Goal: Complete application form

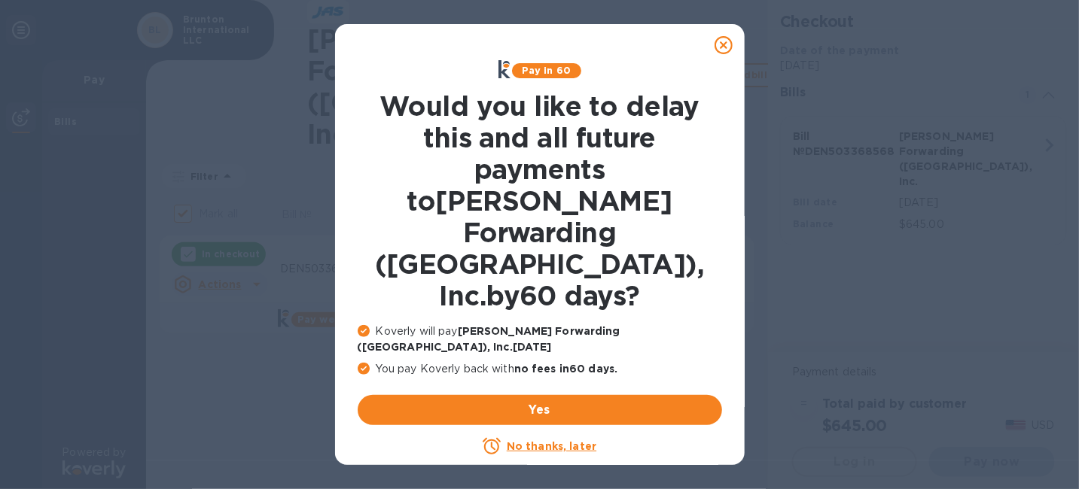
click at [558, 440] on u "No thanks, later" at bounding box center [552, 446] width 90 height 12
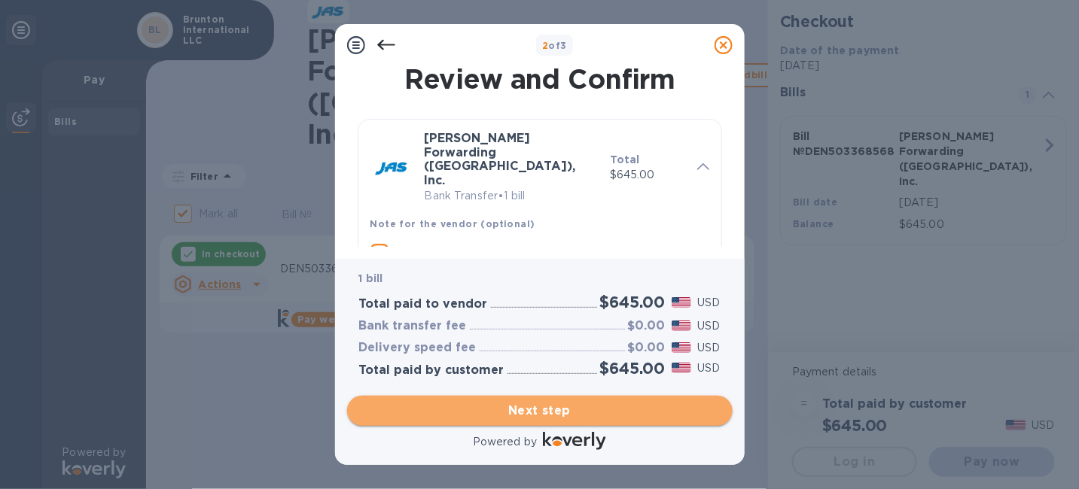
click at [556, 408] on span "Next step" at bounding box center [539, 411] width 361 height 18
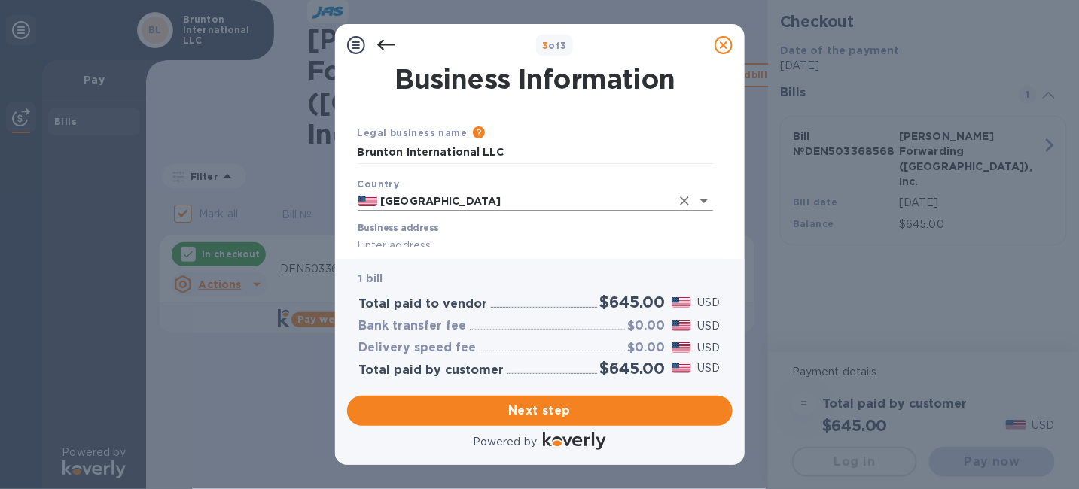
scroll to position [151, 0]
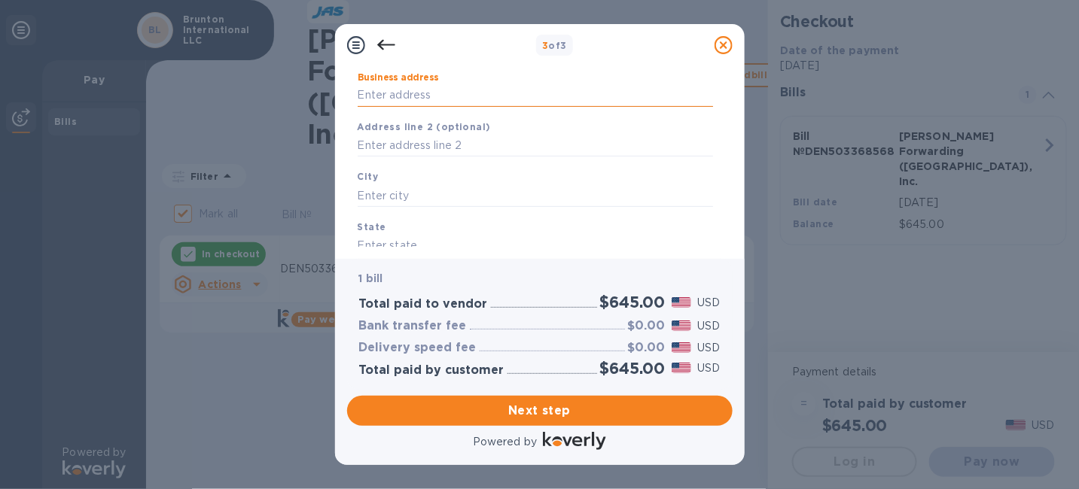
click at [437, 93] on input "Business address" at bounding box center [535, 95] width 355 height 23
type input "[STREET_ADDRESS]"
click at [434, 193] on input "text" at bounding box center [535, 195] width 355 height 23
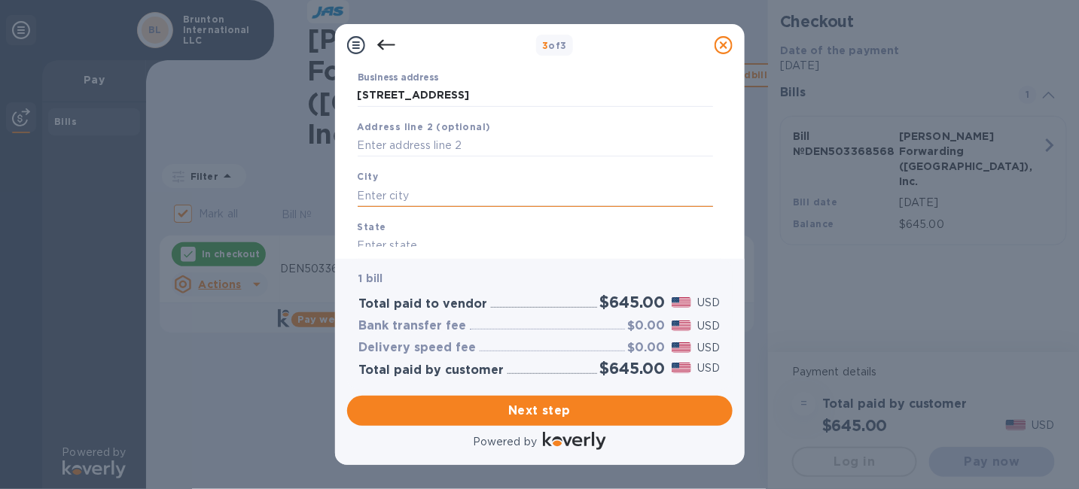
type input "r"
type input "Riverton"
click at [411, 232] on div "State" at bounding box center [535, 238] width 367 height 50
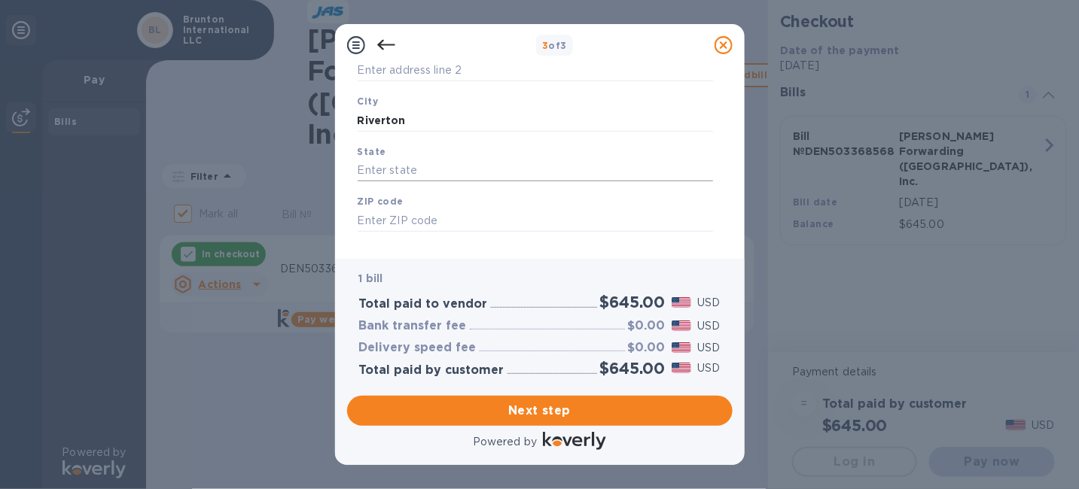
click at [403, 171] on input "text" at bounding box center [535, 171] width 355 height 23
type input "[US_STATE]"
click at [382, 229] on input "text" at bounding box center [535, 220] width 355 height 23
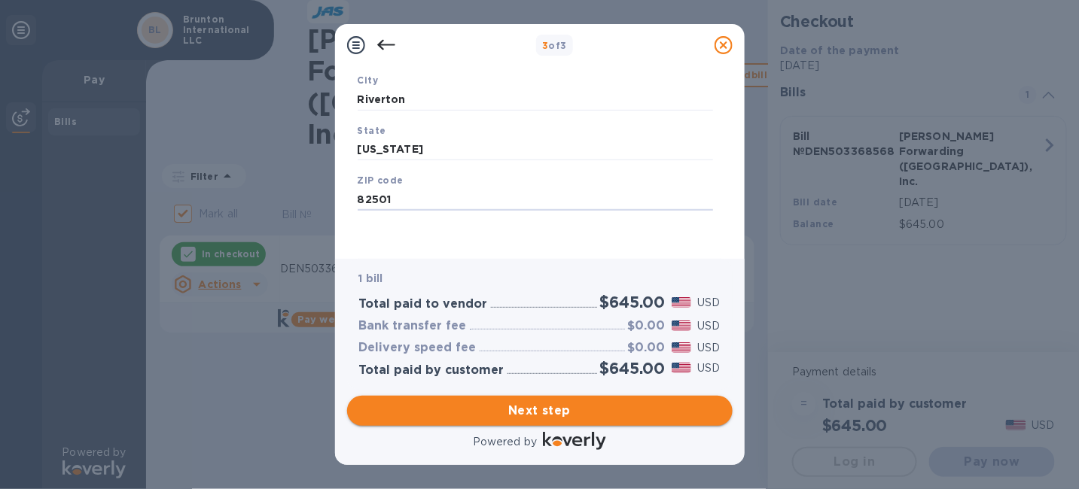
type input "82501"
click at [563, 403] on span "Next step" at bounding box center [539, 411] width 361 height 18
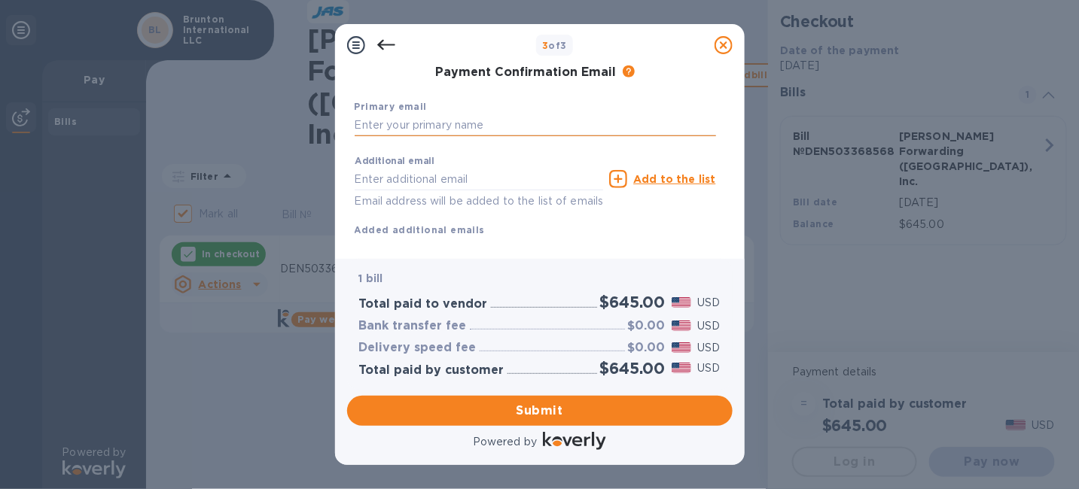
click at [436, 130] on input "text" at bounding box center [535, 125] width 361 height 23
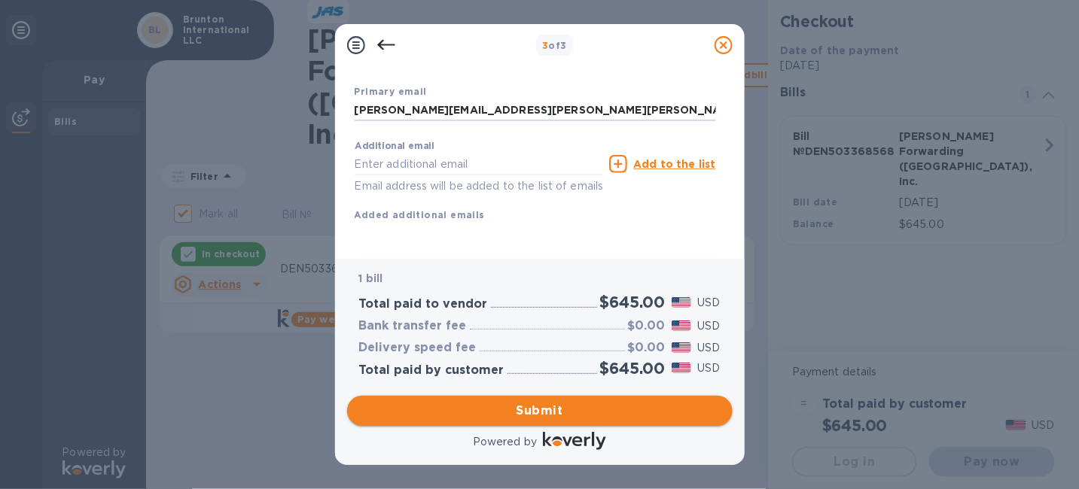
type input "[PERSON_NAME][EMAIL_ADDRESS][PERSON_NAME][PERSON_NAME][DOMAIN_NAME]"
click at [533, 409] on span "Submit" at bounding box center [539, 411] width 361 height 18
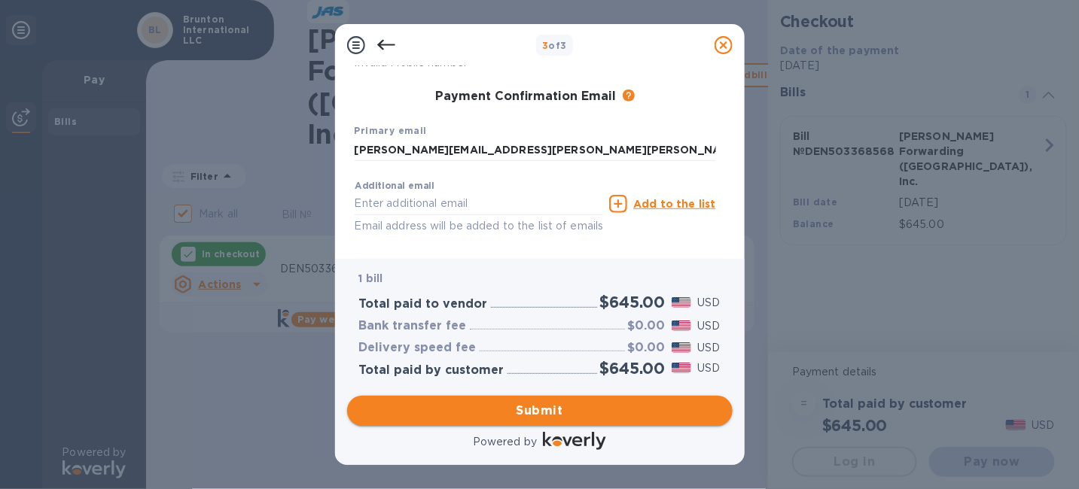
scroll to position [343, 0]
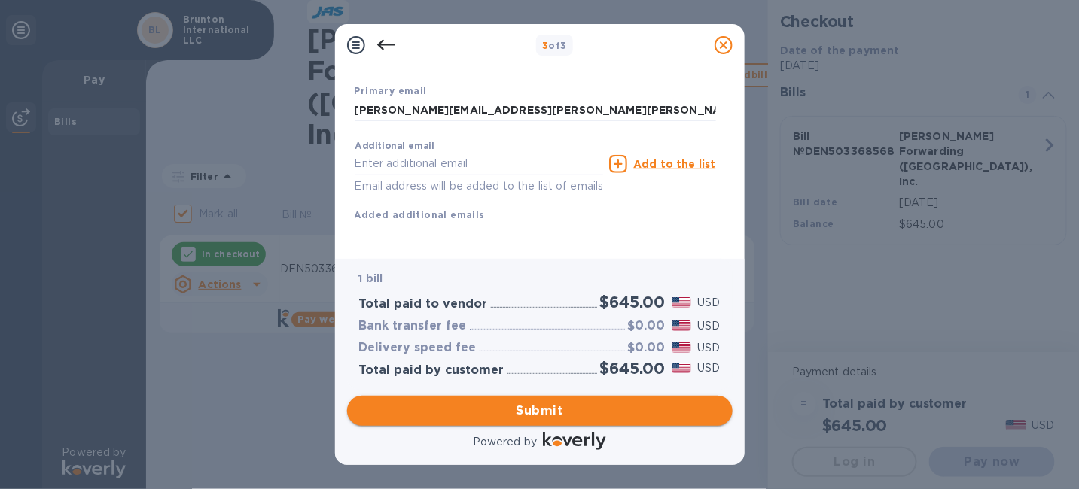
click at [535, 407] on span "Submit" at bounding box center [539, 411] width 361 height 18
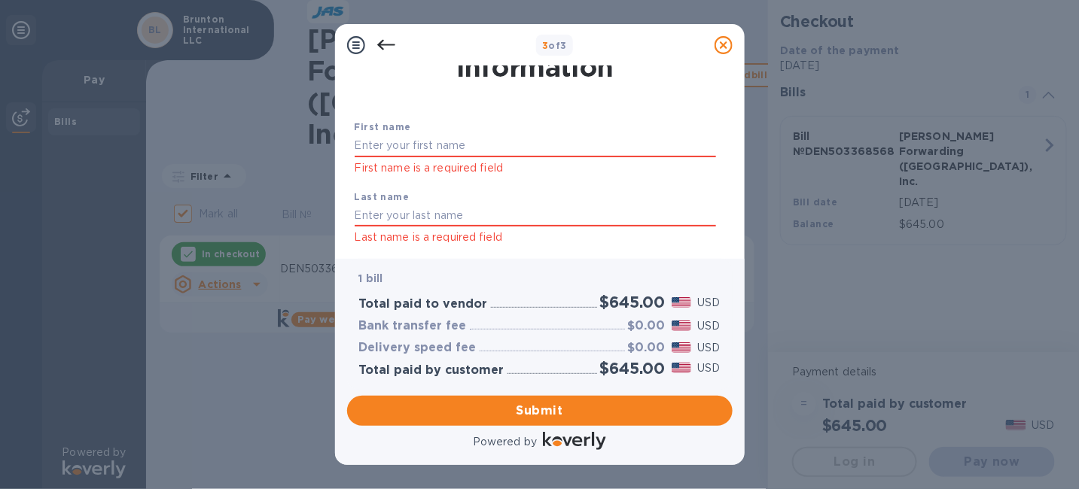
scroll to position [42, 0]
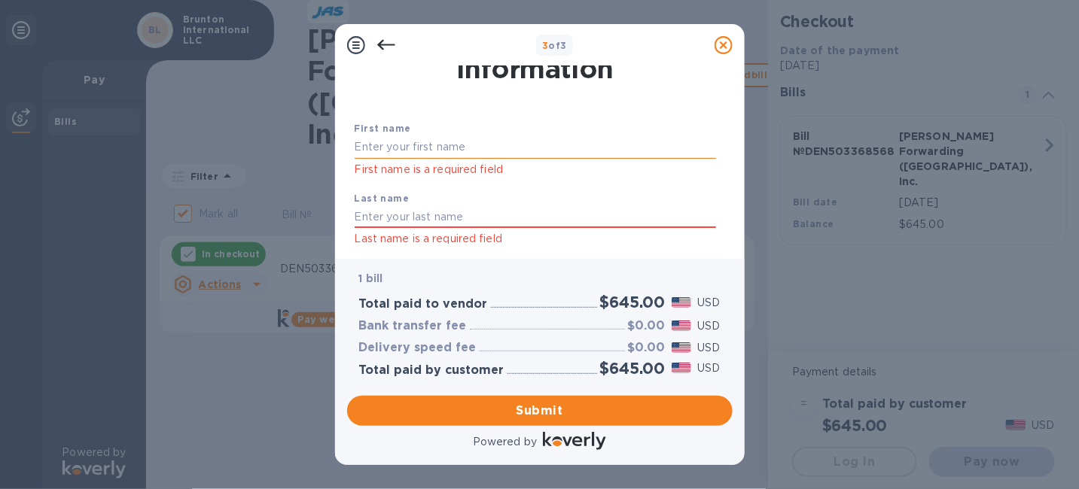
click at [447, 153] on input "text" at bounding box center [535, 147] width 361 height 23
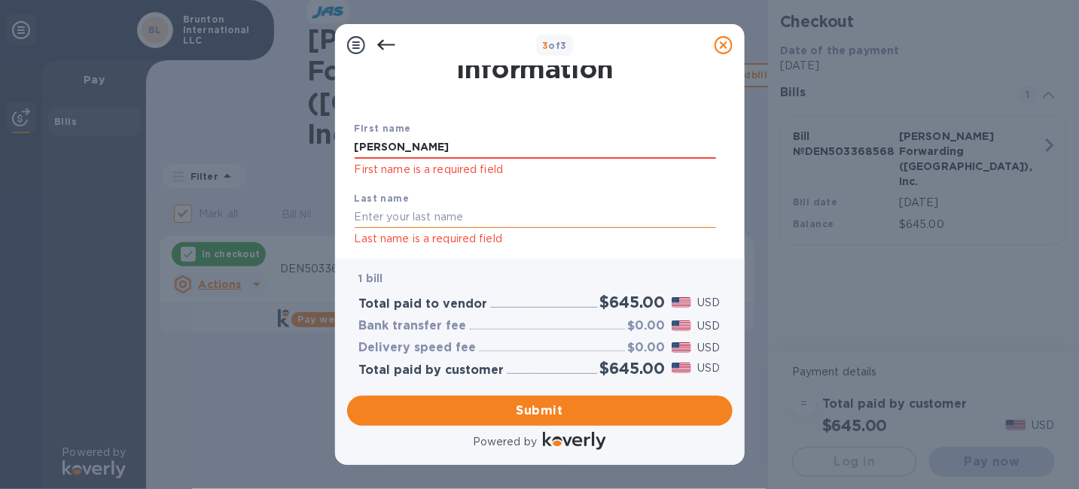
type input "[PERSON_NAME]"
click at [394, 220] on input "text" at bounding box center [535, 217] width 361 height 23
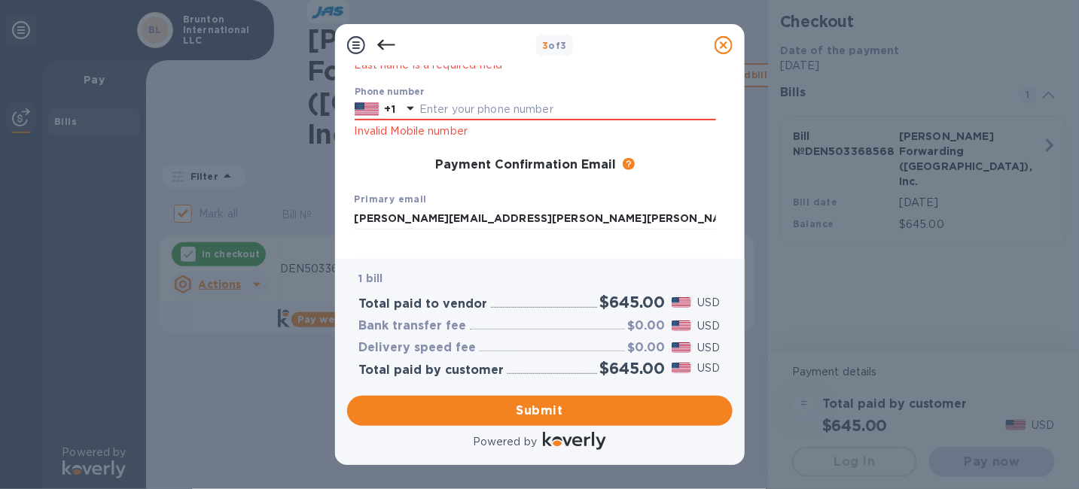
scroll to position [193, 0]
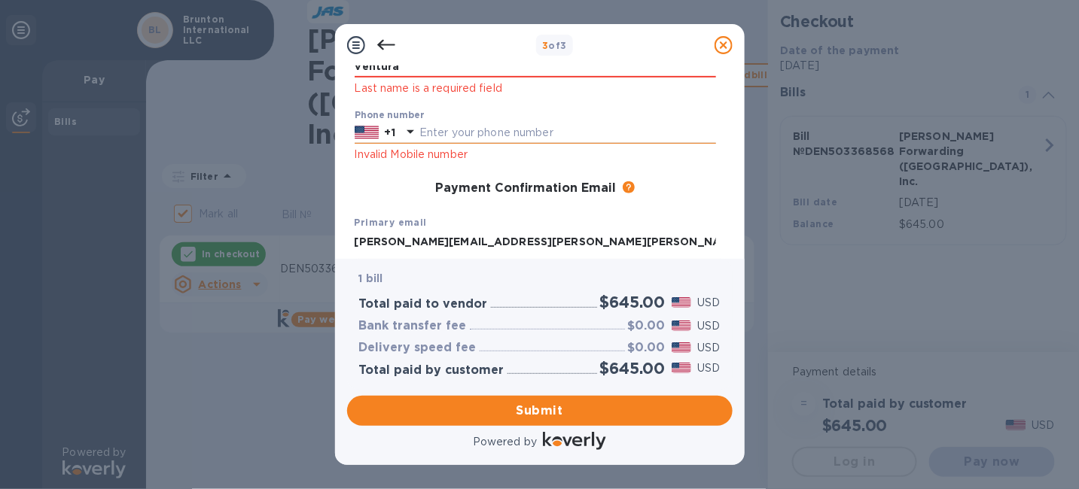
type input "Ventura"
click at [455, 127] on input "text" at bounding box center [567, 133] width 297 height 23
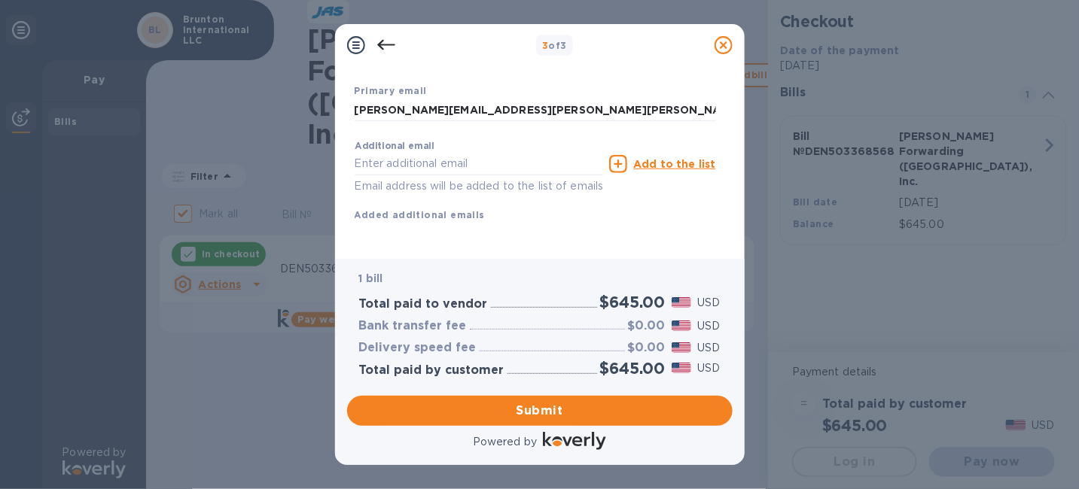
scroll to position [344, 0]
type input "6619725881"
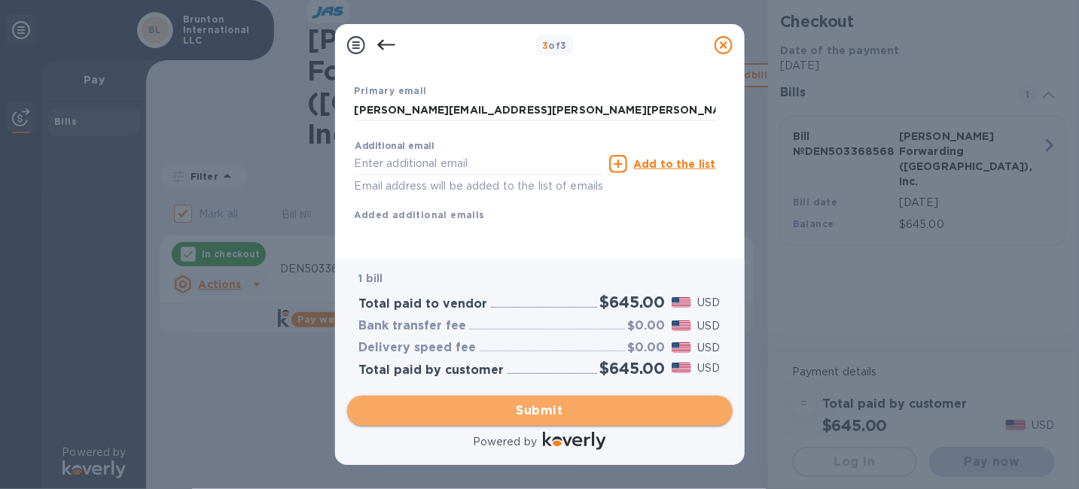
click at [544, 406] on span "Submit" at bounding box center [539, 411] width 361 height 18
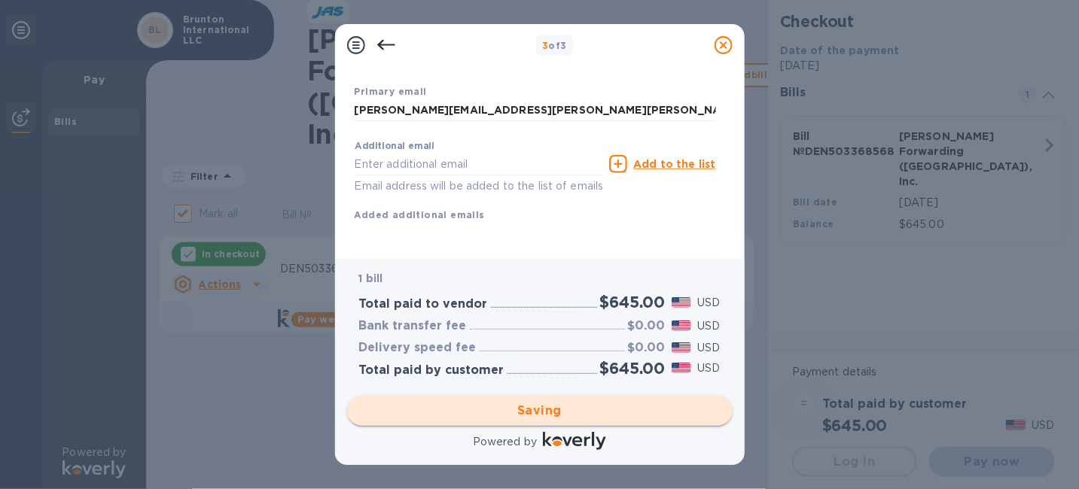
checkbox input "false"
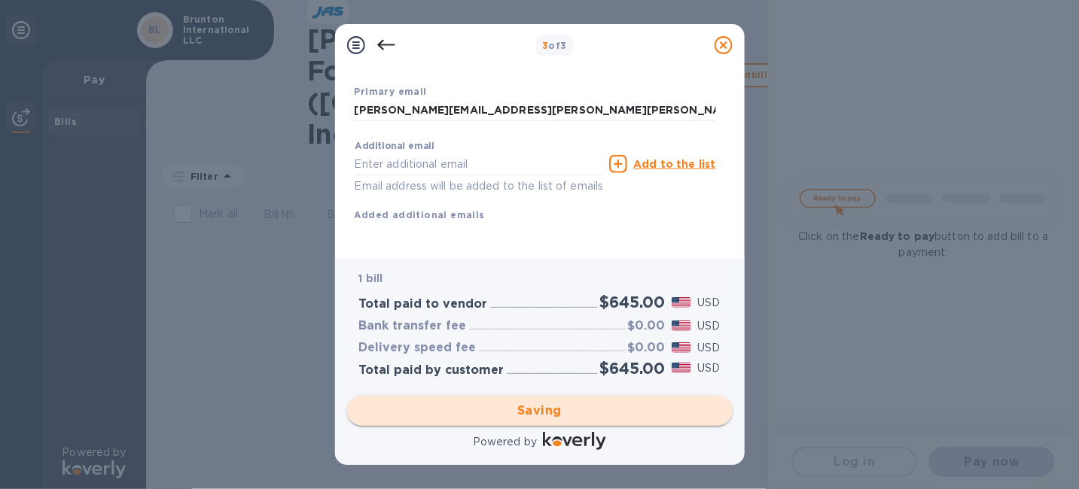
scroll to position [20, 0]
